Goal: Check status: Check status

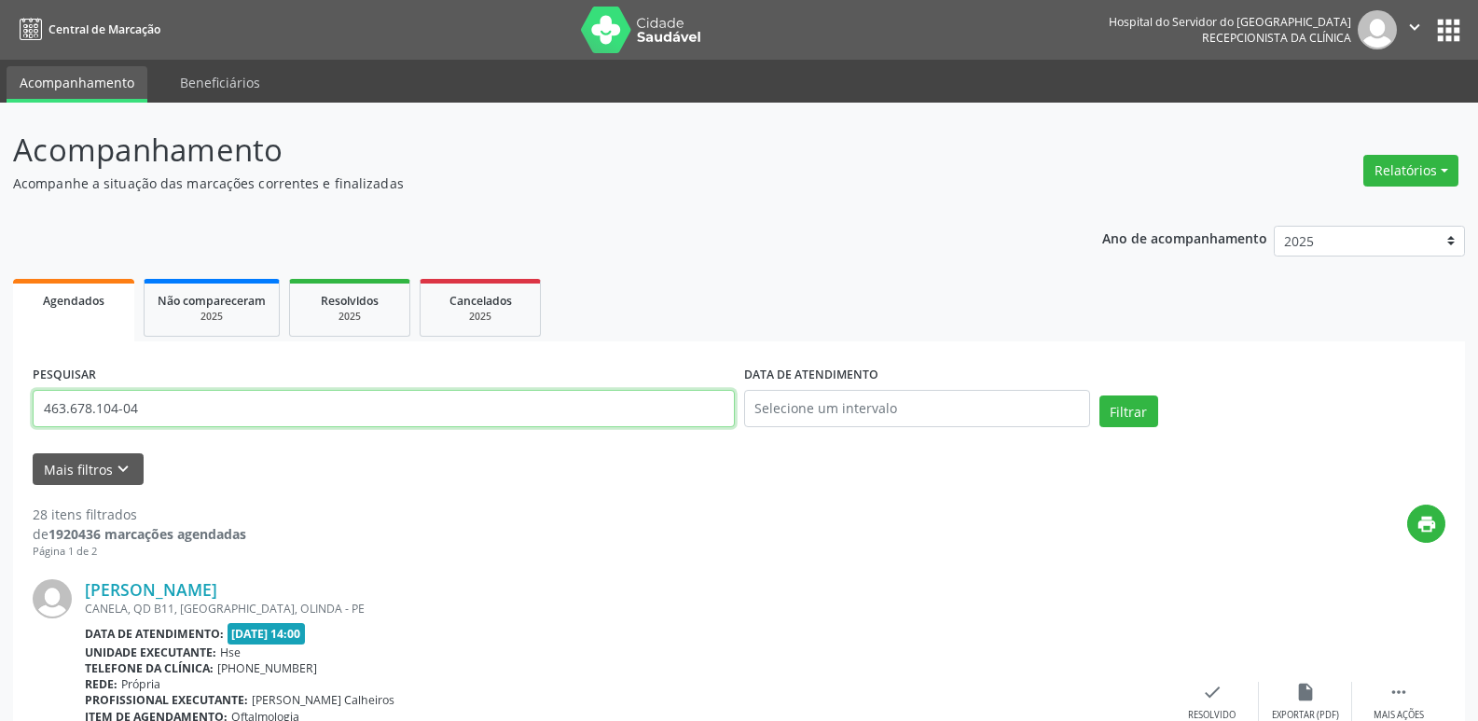
click at [175, 407] on input "463.678.104-04" at bounding box center [384, 408] width 702 height 37
click at [175, 406] on input "463.678.104-04" at bounding box center [384, 408] width 702 height 37
click at [157, 406] on input "463.678.104-04" at bounding box center [384, 408] width 702 height 37
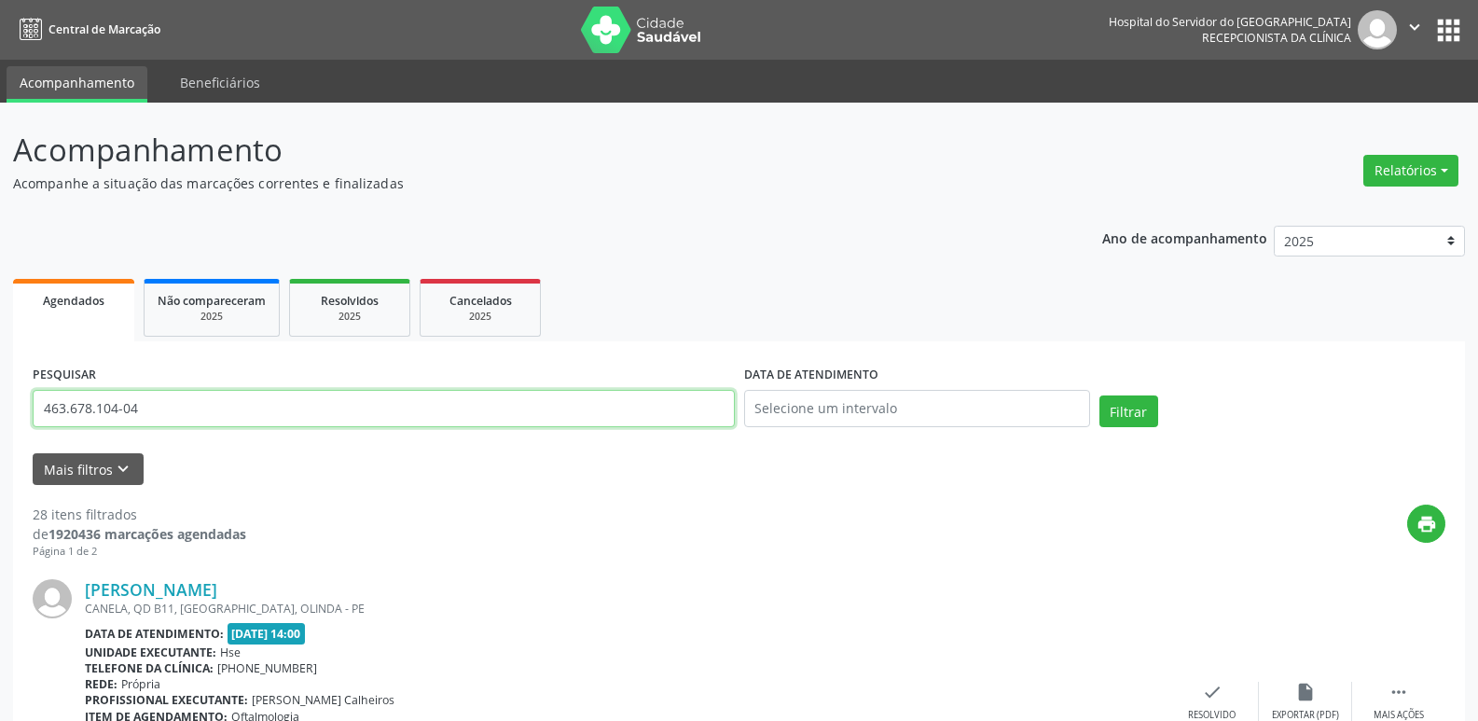
click at [157, 406] on input "463.678.104-04" at bounding box center [384, 408] width 702 height 37
click at [134, 408] on input "463.678.104-04" at bounding box center [384, 408] width 702 height 37
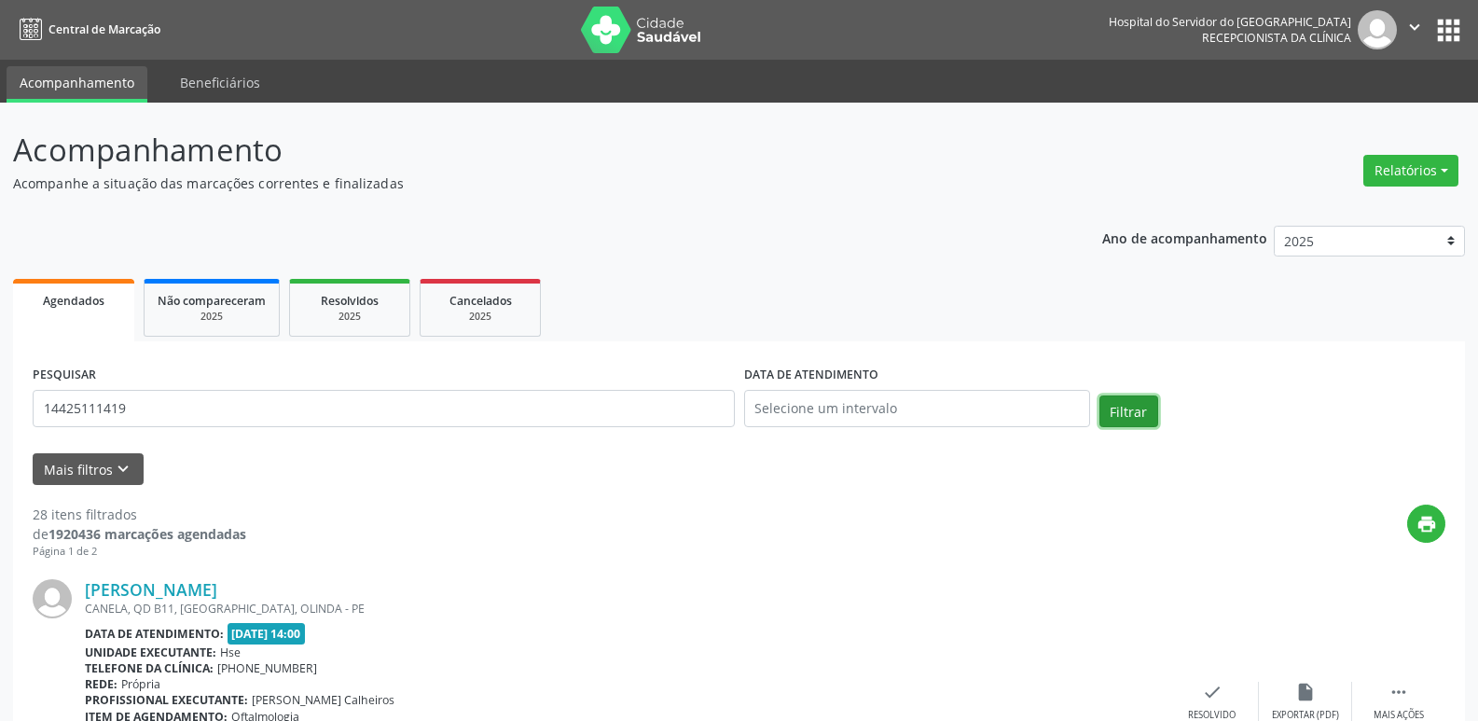
click at [1137, 406] on button "Filtrar" at bounding box center [1128, 411] width 59 height 32
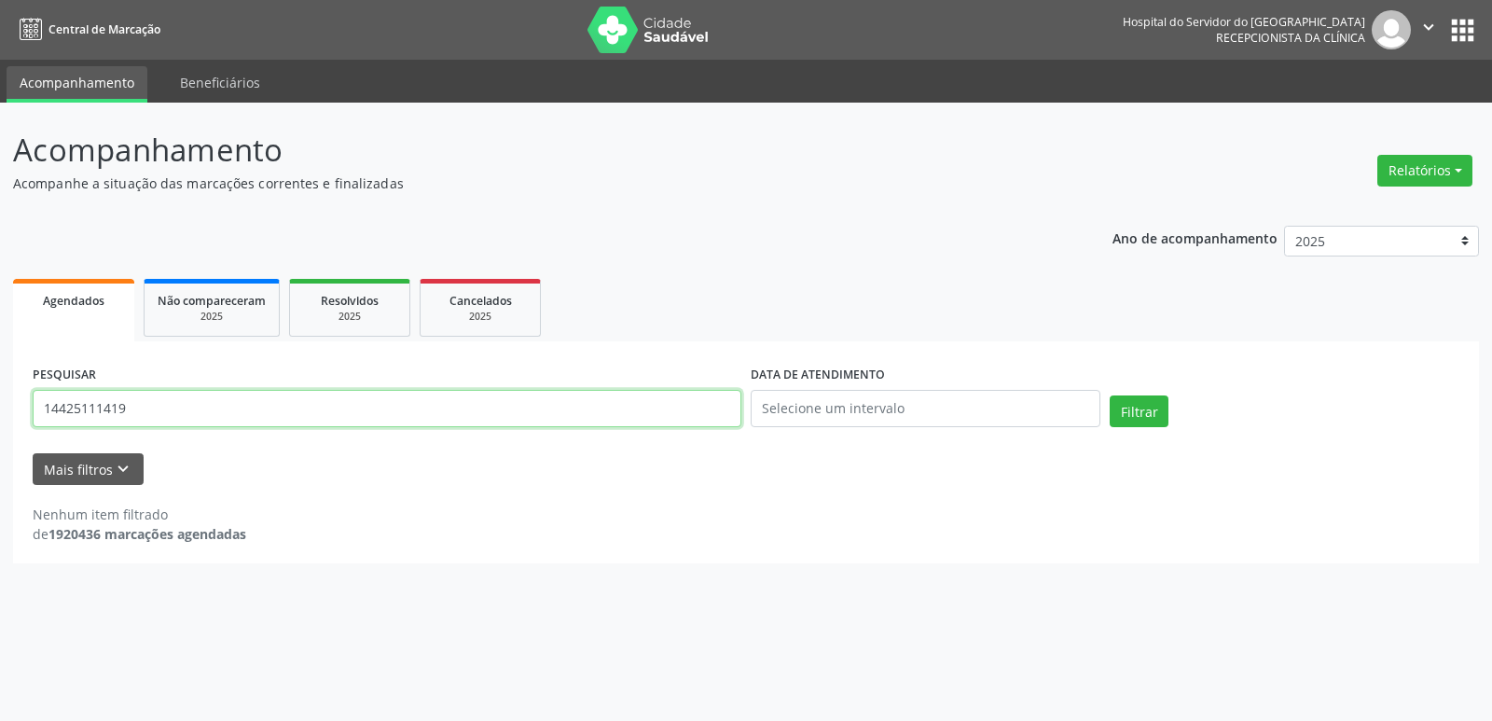
click at [158, 403] on input "14425111419" at bounding box center [387, 408] width 709 height 37
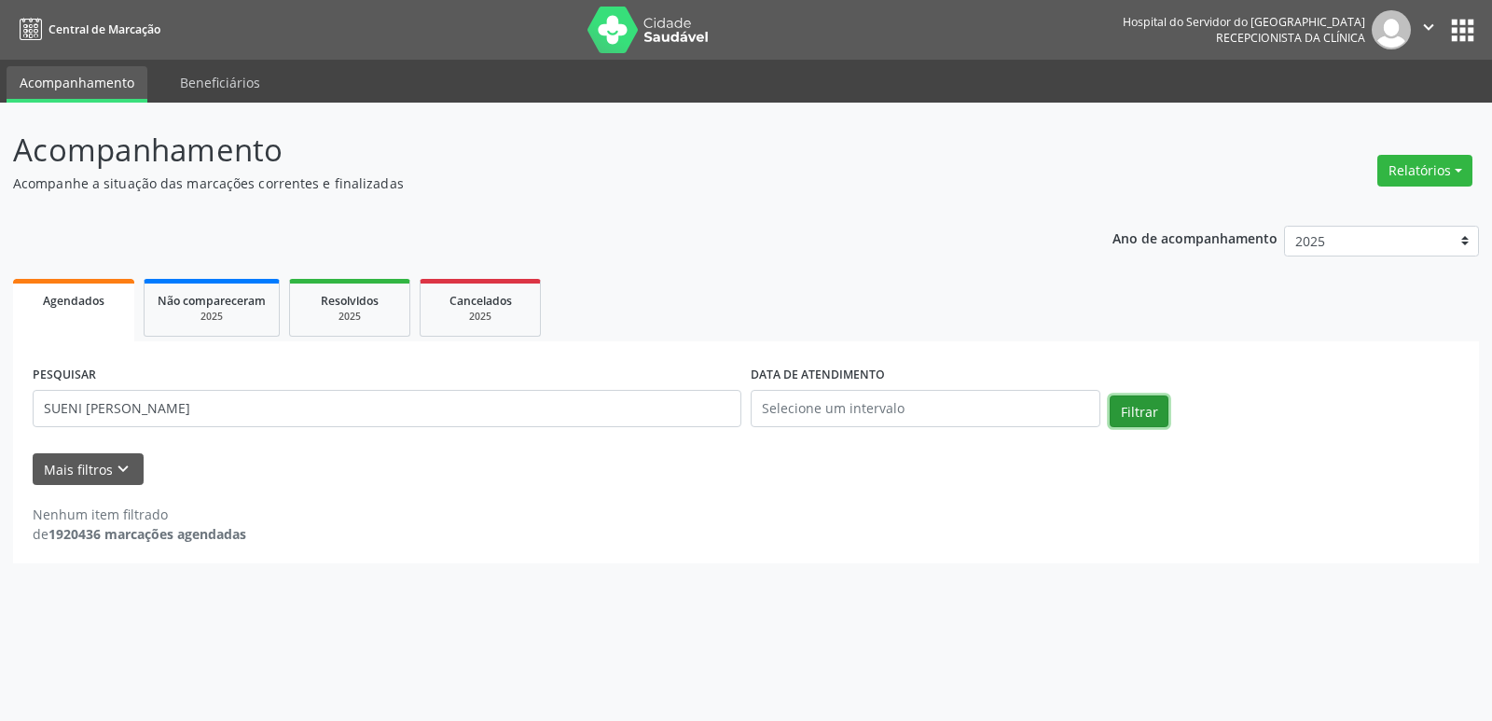
click at [1123, 406] on button "Filtrar" at bounding box center [1138, 411] width 59 height 32
click at [267, 411] on input "SUENI [PERSON_NAME]" at bounding box center [387, 408] width 709 height 37
click at [1152, 413] on button "Filtrar" at bounding box center [1138, 411] width 59 height 32
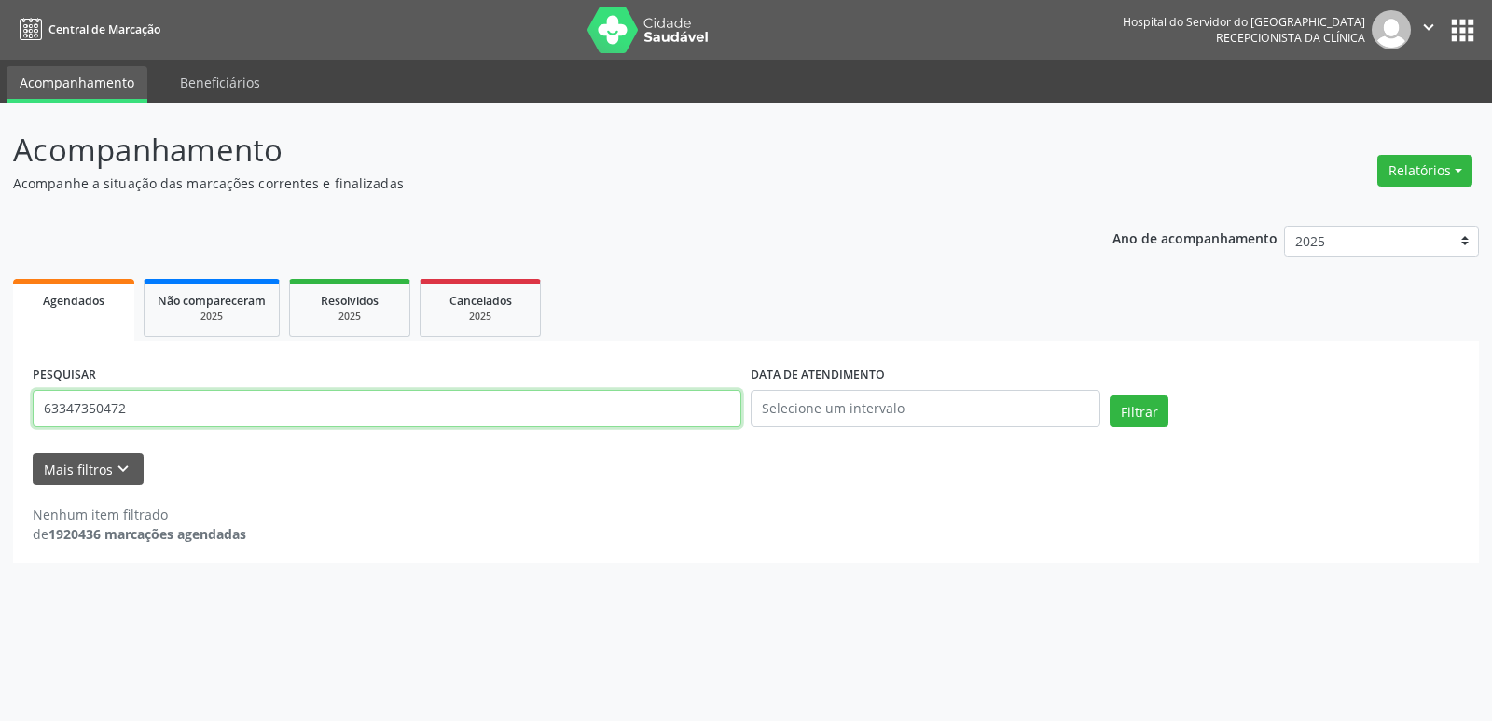
click at [285, 406] on input "63347350472" at bounding box center [387, 408] width 709 height 37
type input "[PERSON_NAME]"
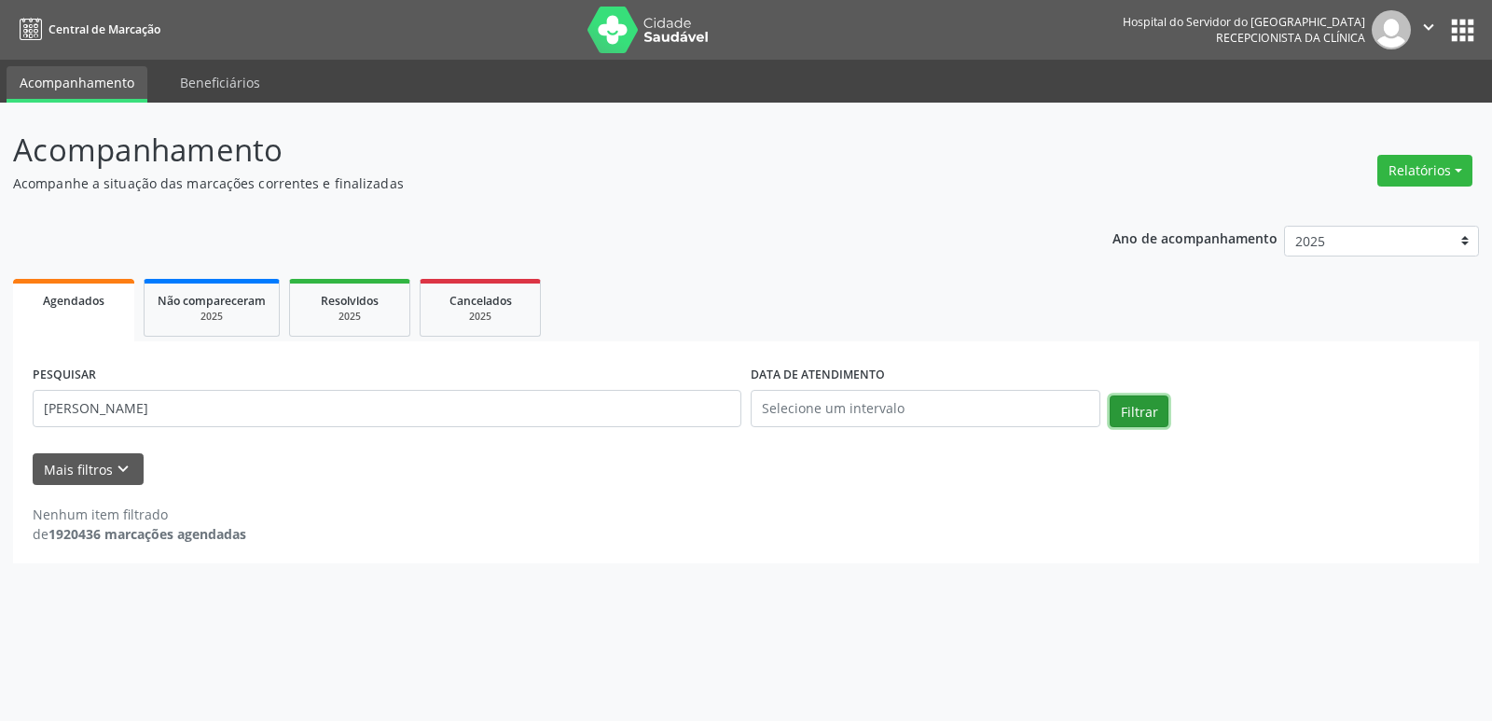
click at [1146, 412] on button "Filtrar" at bounding box center [1138, 411] width 59 height 32
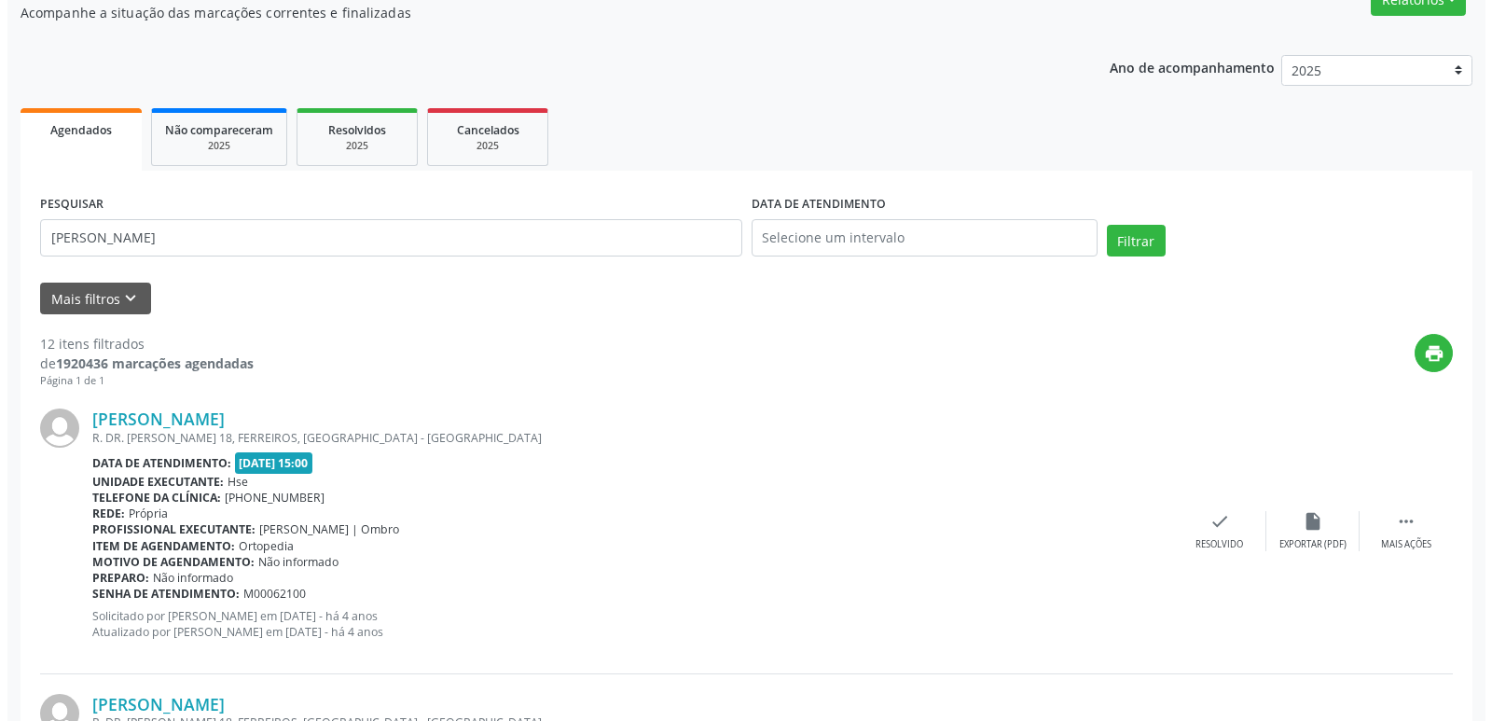
scroll to position [186, 0]
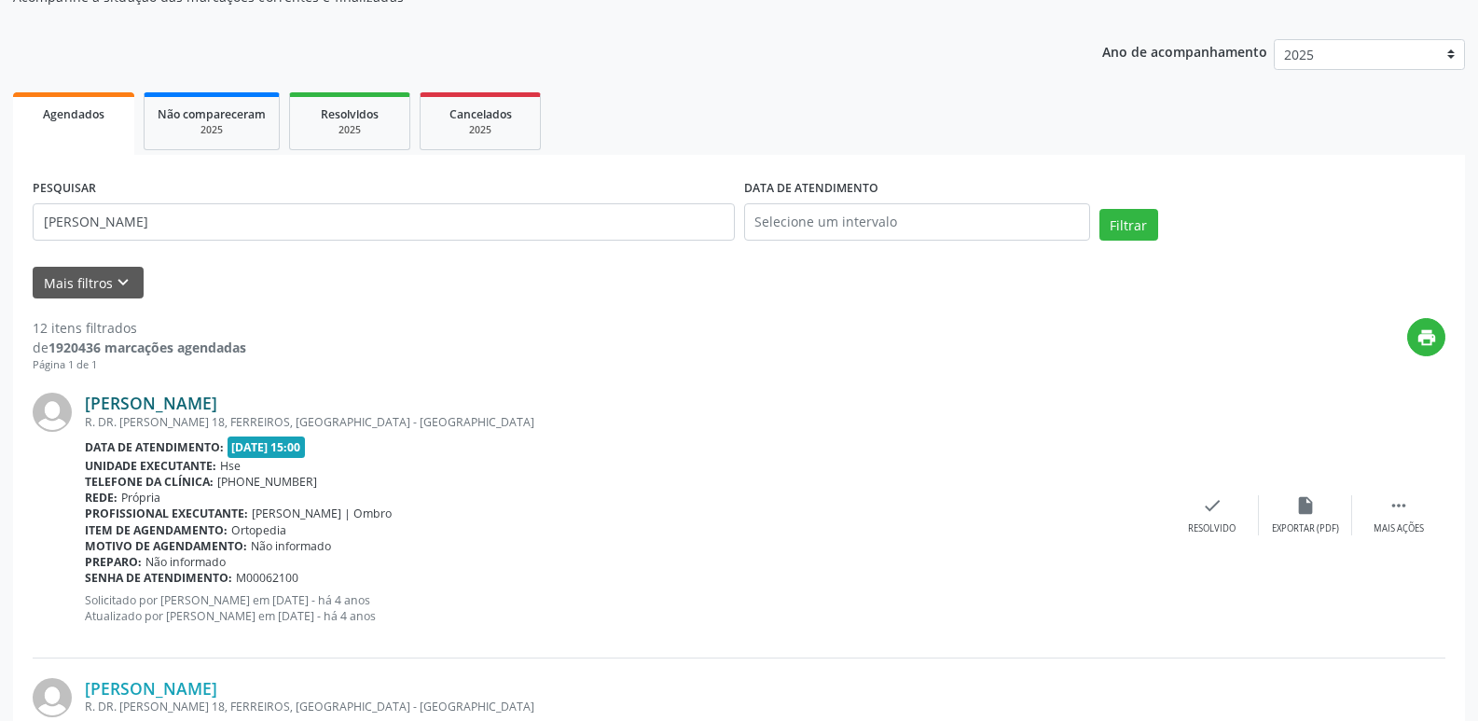
click at [217, 405] on link "[PERSON_NAME]" at bounding box center [151, 403] width 132 height 21
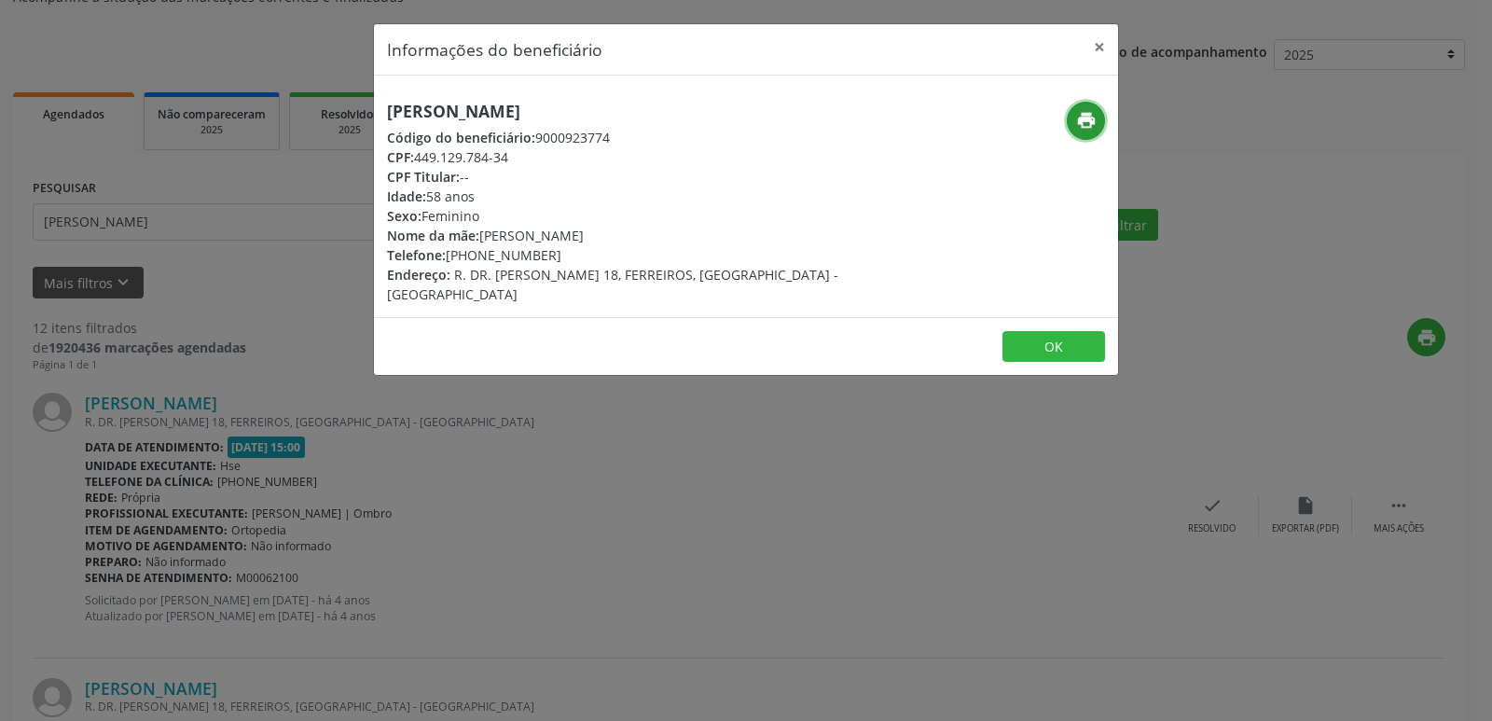
click at [1086, 117] on icon "print" at bounding box center [1086, 120] width 21 height 21
